Goal: Task Accomplishment & Management: Manage account settings

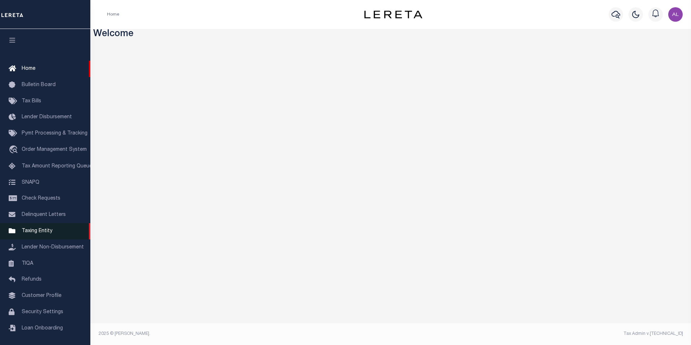
click at [45, 232] on span "Taxing Entity" at bounding box center [37, 230] width 31 height 5
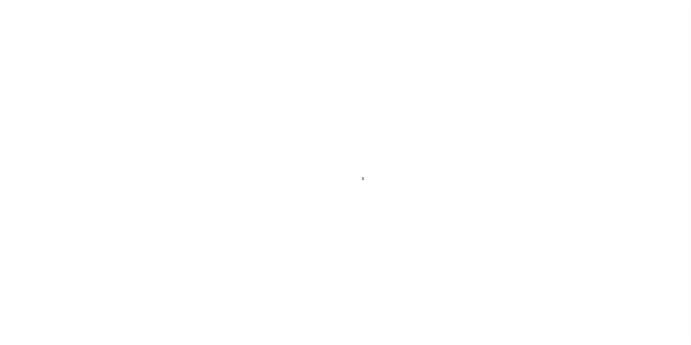
scroll to position [7, 0]
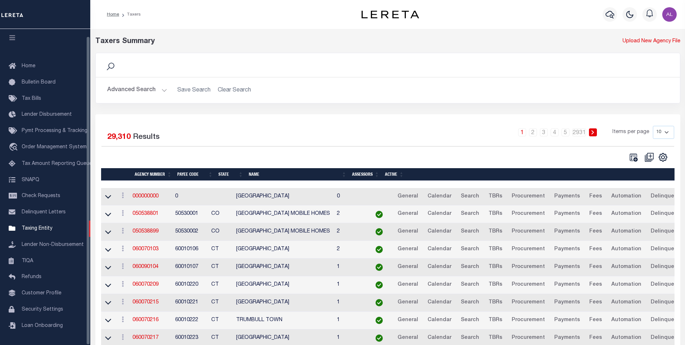
click at [163, 95] on button "Advanced Search" at bounding box center [137, 90] width 60 height 14
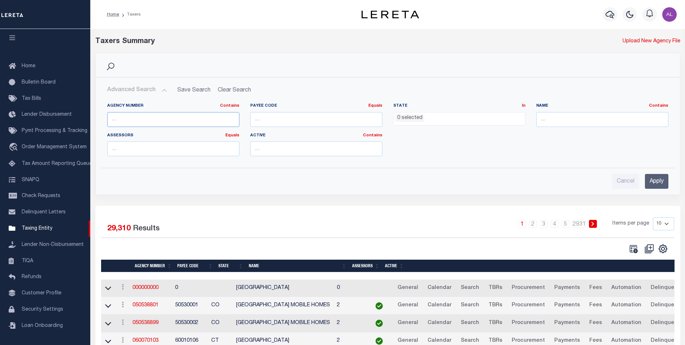
click at [126, 119] on input "text" at bounding box center [173, 119] width 132 height 15
paste input "900104001"
type input "900104001"
click at [662, 183] on input "Apply" at bounding box center [656, 181] width 23 height 15
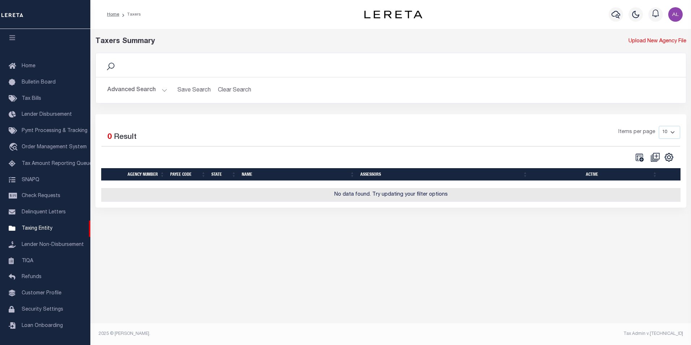
click at [151, 101] on div "Advanced Search Save Search Clear Search tblPayees_dynamictable_____DefaultSave…" at bounding box center [391, 90] width 590 height 26
click at [163, 89] on button "Advanced Search" at bounding box center [137, 90] width 60 height 14
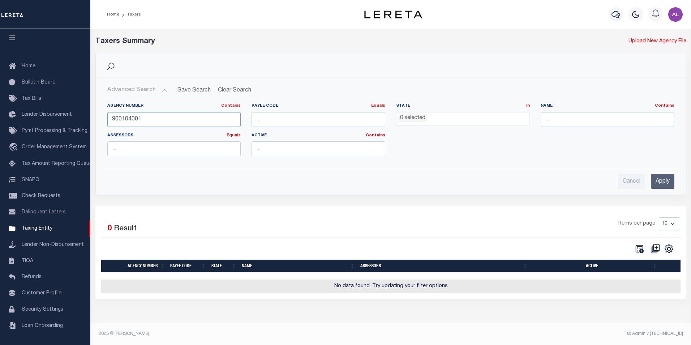
click at [153, 119] on input "900104001" at bounding box center [174, 119] width 134 height 15
click at [307, 121] on input "number" at bounding box center [318, 119] width 134 height 15
paste input "900104001"
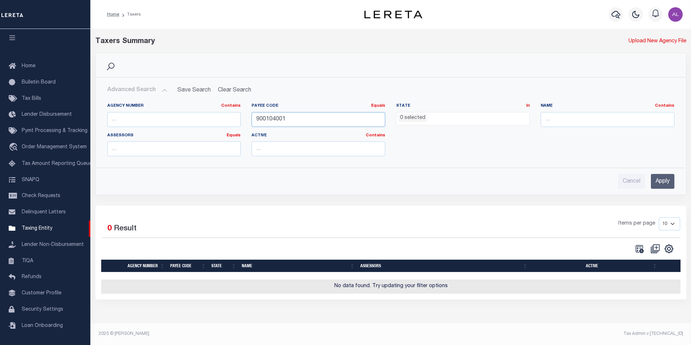
type input "900104001"
click at [669, 181] on input "Apply" at bounding box center [662, 181] width 23 height 15
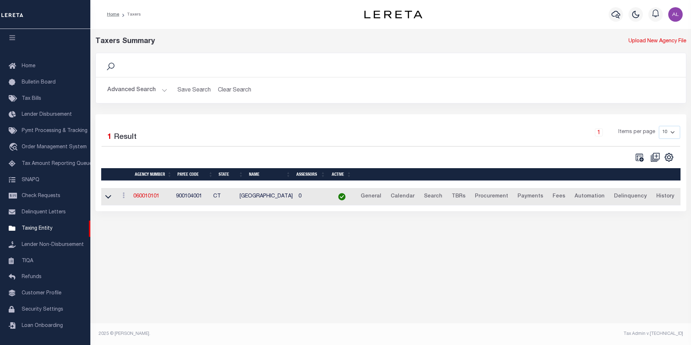
click at [151, 193] on td "060010101" at bounding box center [151, 197] width 43 height 18
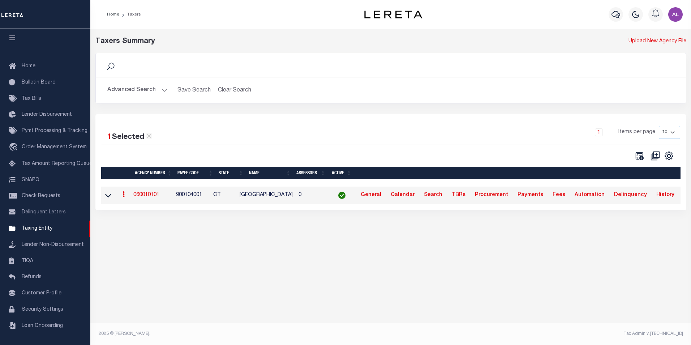
click at [150, 194] on link "060010101" at bounding box center [146, 194] width 26 height 5
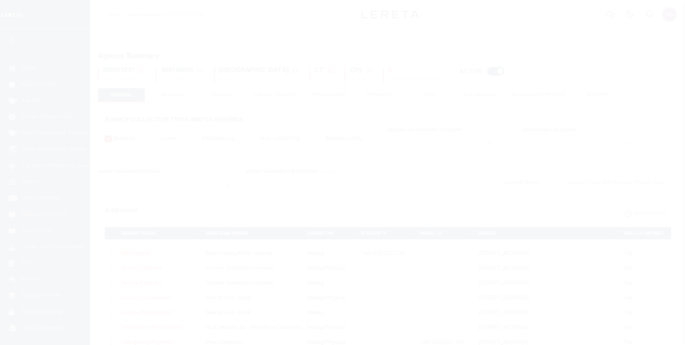
select select
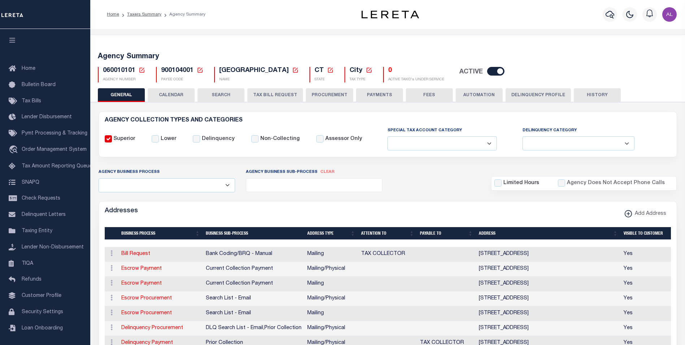
click at [172, 90] on button "CALENDAR" at bounding box center [171, 95] width 47 height 14
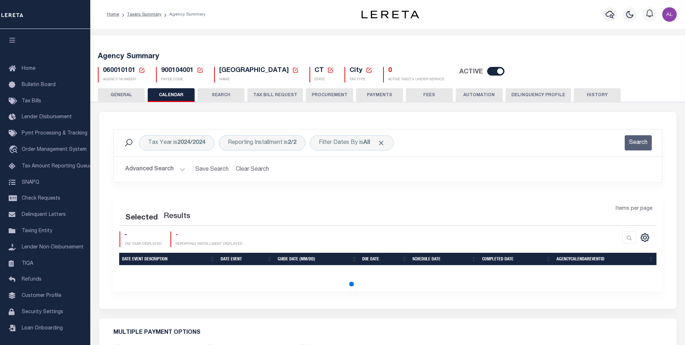
checkbox input "false"
type input "1"
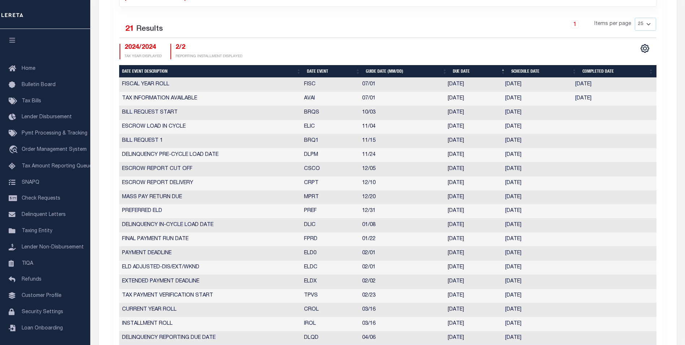
scroll to position [318, 0]
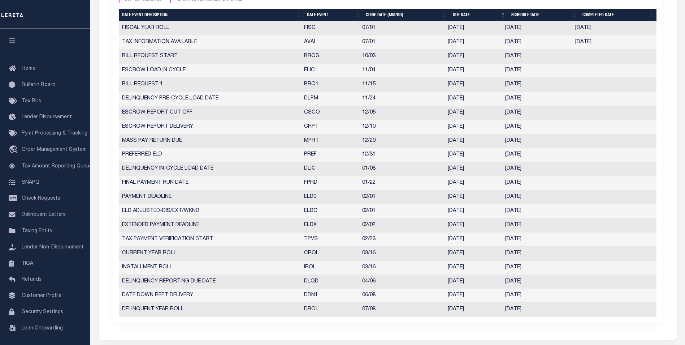
click at [136, 152] on td "PREFERRED ELD" at bounding box center [210, 155] width 182 height 14
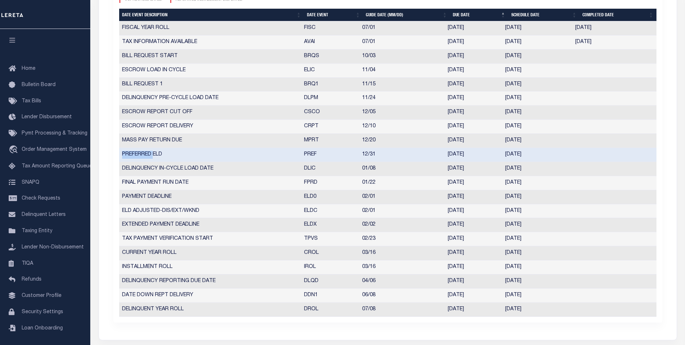
click at [136, 152] on td "PREFERRED ELD" at bounding box center [210, 155] width 182 height 14
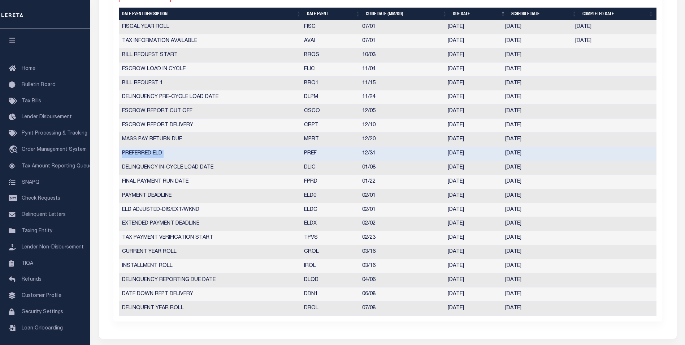
click at [136, 152] on td "PREFERRED ELD" at bounding box center [210, 154] width 182 height 14
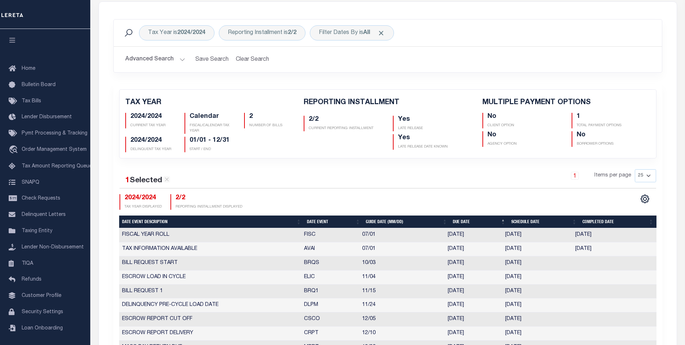
scroll to position [104, 0]
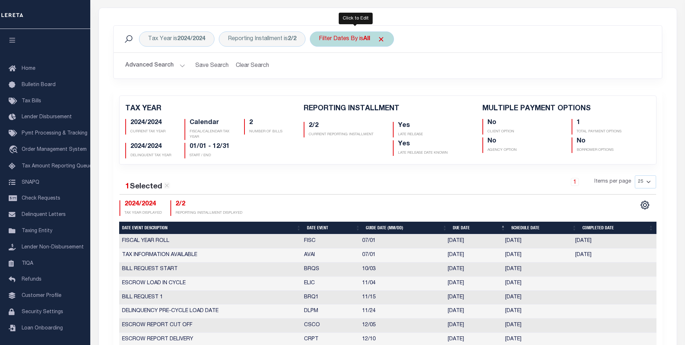
click at [376, 42] on div "Filter Dates By is All" at bounding box center [352, 38] width 84 height 15
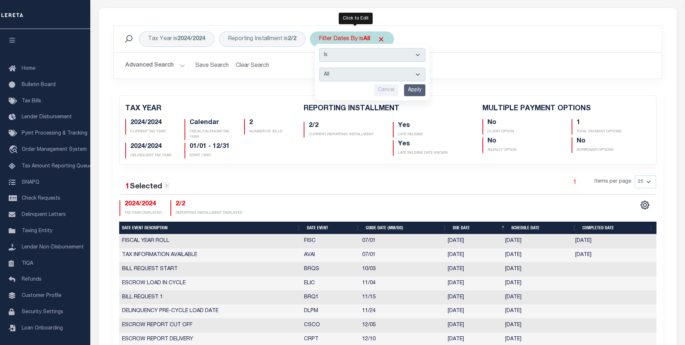
click at [367, 74] on select "Escrow Delinquency Customer Internal All" at bounding box center [372, 75] width 106 height 14
select select "1"
click at [322, 68] on select "Escrow Delinquency Customer Internal All" at bounding box center [372, 75] width 106 height 14
click at [418, 96] on input "Apply" at bounding box center [414, 90] width 21 height 12
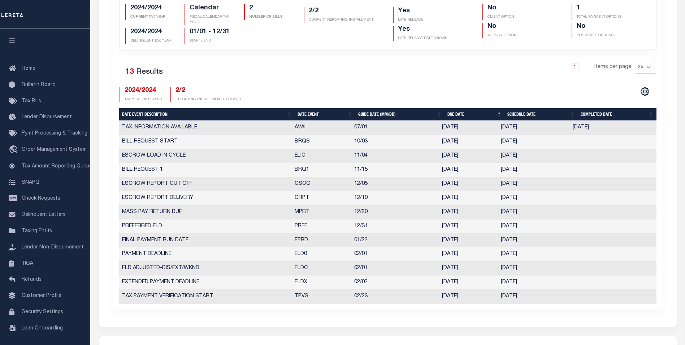
scroll to position [219, 0]
click at [144, 229] on td "PREFERRED ELD" at bounding box center [205, 226] width 173 height 14
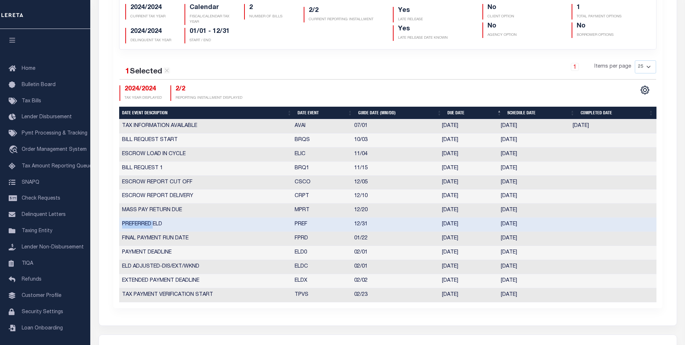
click at [144, 229] on td "PREFERRED ELD" at bounding box center [205, 224] width 173 height 14
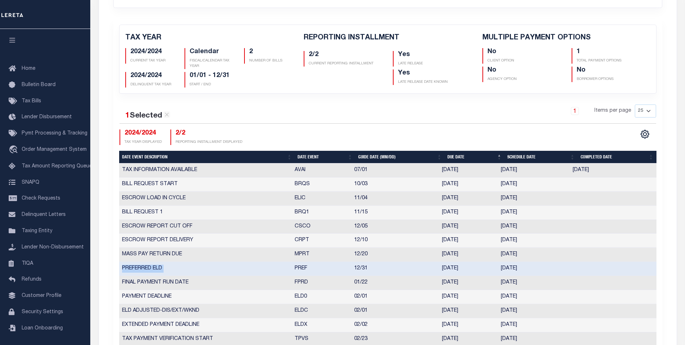
scroll to position [0, 0]
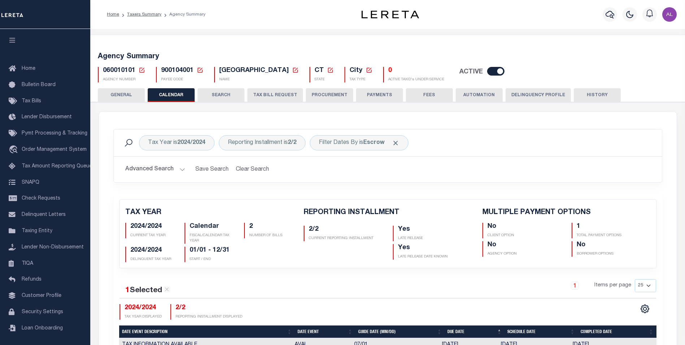
click at [200, 69] on icon at bounding box center [200, 70] width 7 height 7
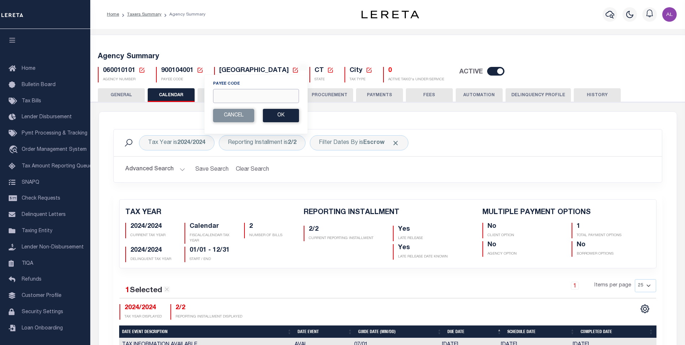
click at [232, 98] on input "Payee Code" at bounding box center [256, 96] width 86 height 14
paste input "7803023351"
type input "7803023351"
click at [279, 114] on button "Ok" at bounding box center [281, 115] width 36 height 13
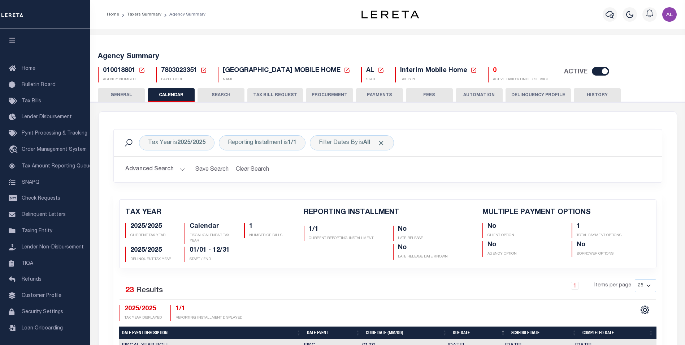
checkbox input "false"
type input "1"
click at [205, 70] on icon at bounding box center [204, 70] width 7 height 7
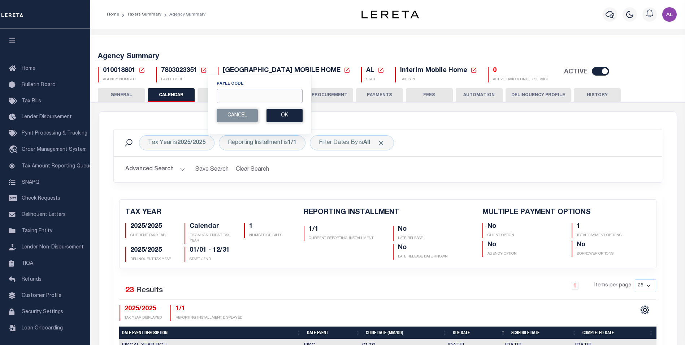
click at [229, 92] on input "Payee Code" at bounding box center [260, 96] width 86 height 14
paste input "4820121169"
type input "4820121169"
click at [279, 117] on button "Ok" at bounding box center [285, 115] width 36 height 13
click at [286, 116] on button "Ok" at bounding box center [285, 115] width 36 height 13
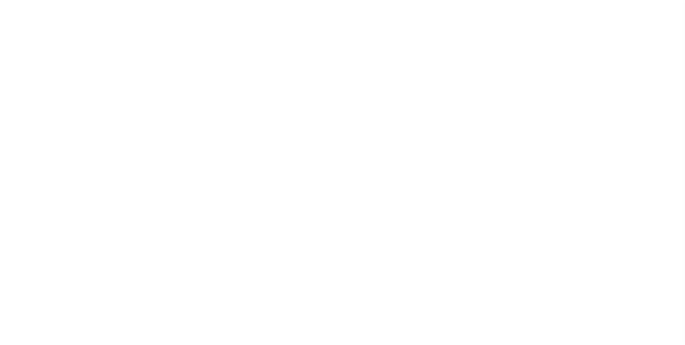
select select "67"
select select "false"
select select "70"
select select "44"
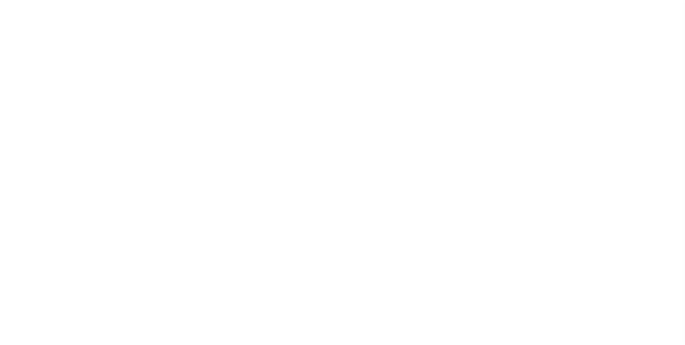
select select "50"
select select "63"
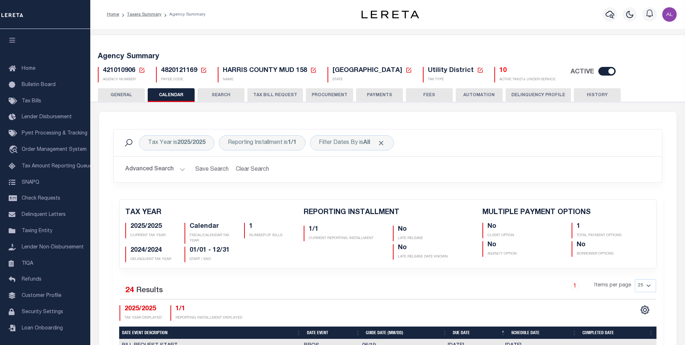
click at [375, 98] on button "PAYMENTS" at bounding box center [379, 95] width 47 height 14
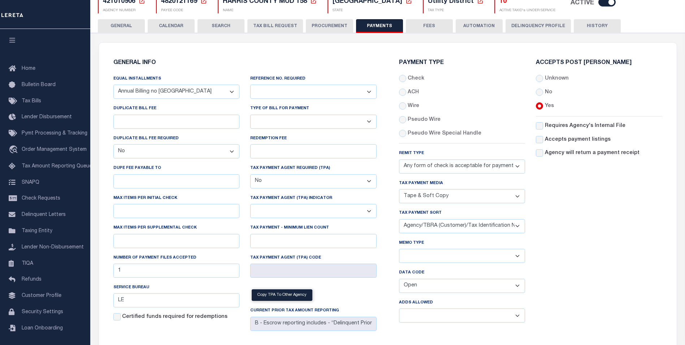
scroll to position [72, 0]
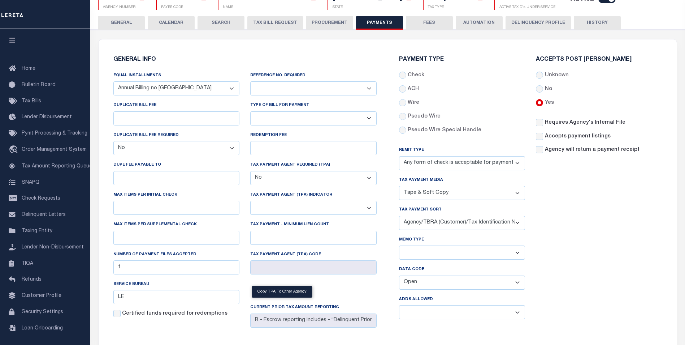
click at [320, 106] on div "Type of Bill for Payment Bar-Coded Tax Statement Print Tax Bills from Web. No D…" at bounding box center [313, 113] width 126 height 24
click at [292, 76] on label "Reference No. Required" at bounding box center [277, 76] width 55 height 6
